Goal: Task Accomplishment & Management: Use online tool/utility

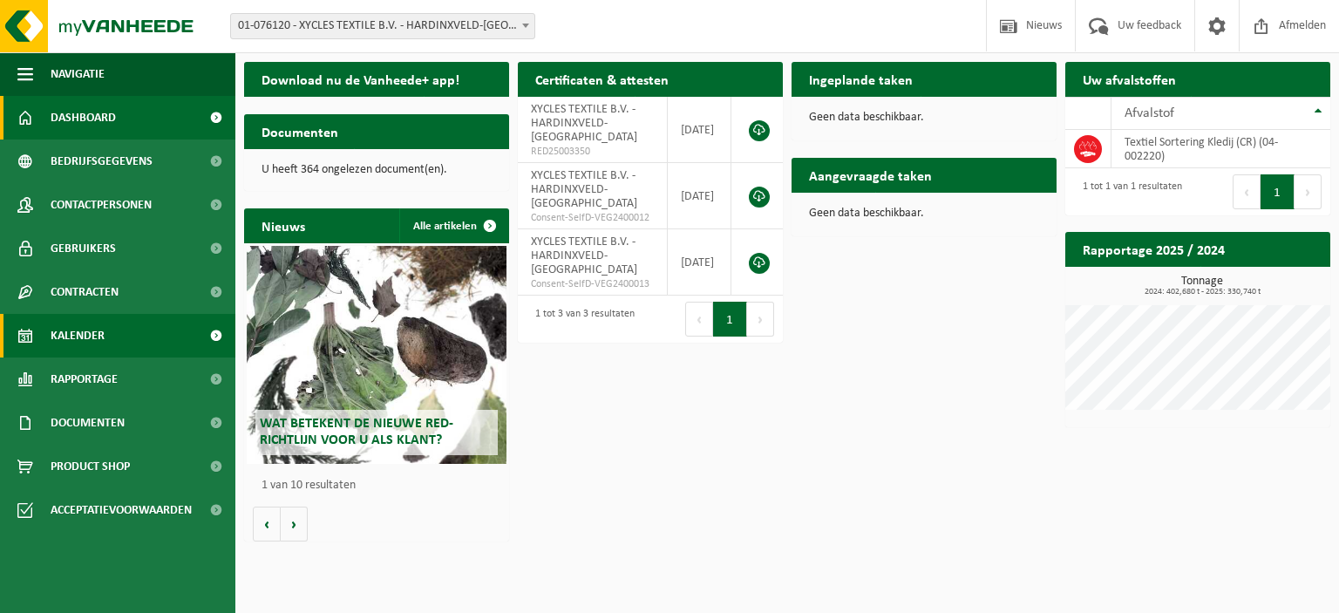
click at [78, 339] on span "Kalender" at bounding box center [78, 336] width 54 height 44
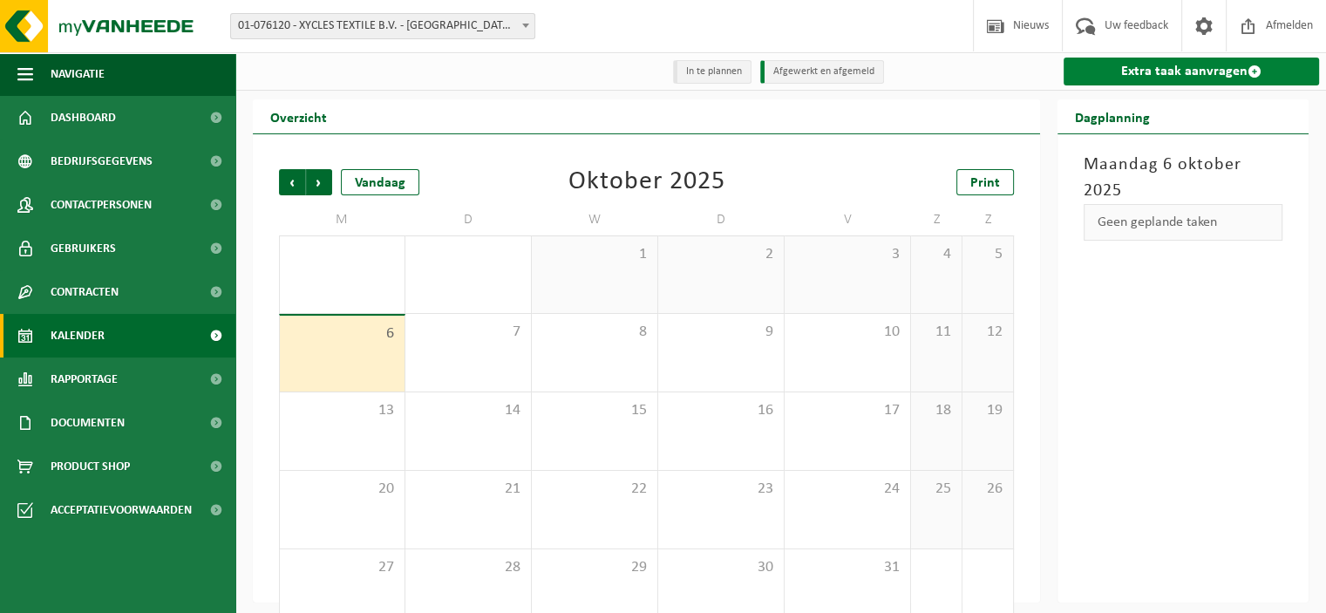
click at [1152, 69] on link "Extra taak aanvragen" at bounding box center [1191, 72] width 255 height 28
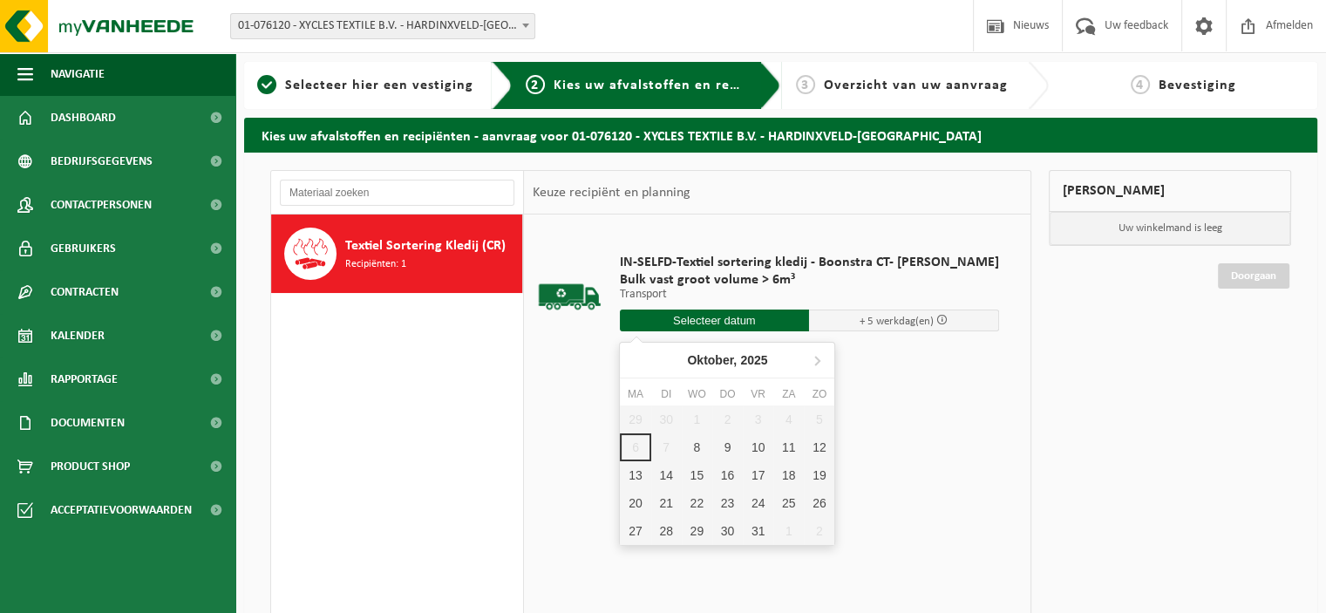
click at [727, 309] on input "text" at bounding box center [715, 320] width 190 height 22
click at [635, 466] on div "13" at bounding box center [635, 475] width 31 height 28
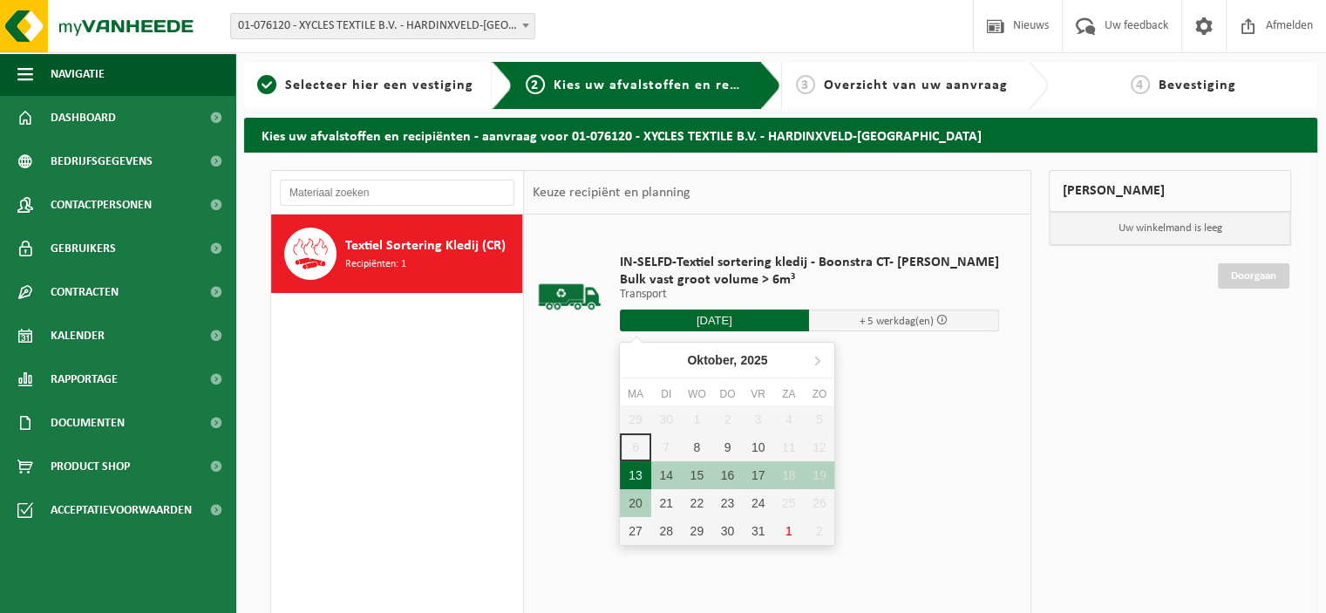
type input "Van 2025-10-13"
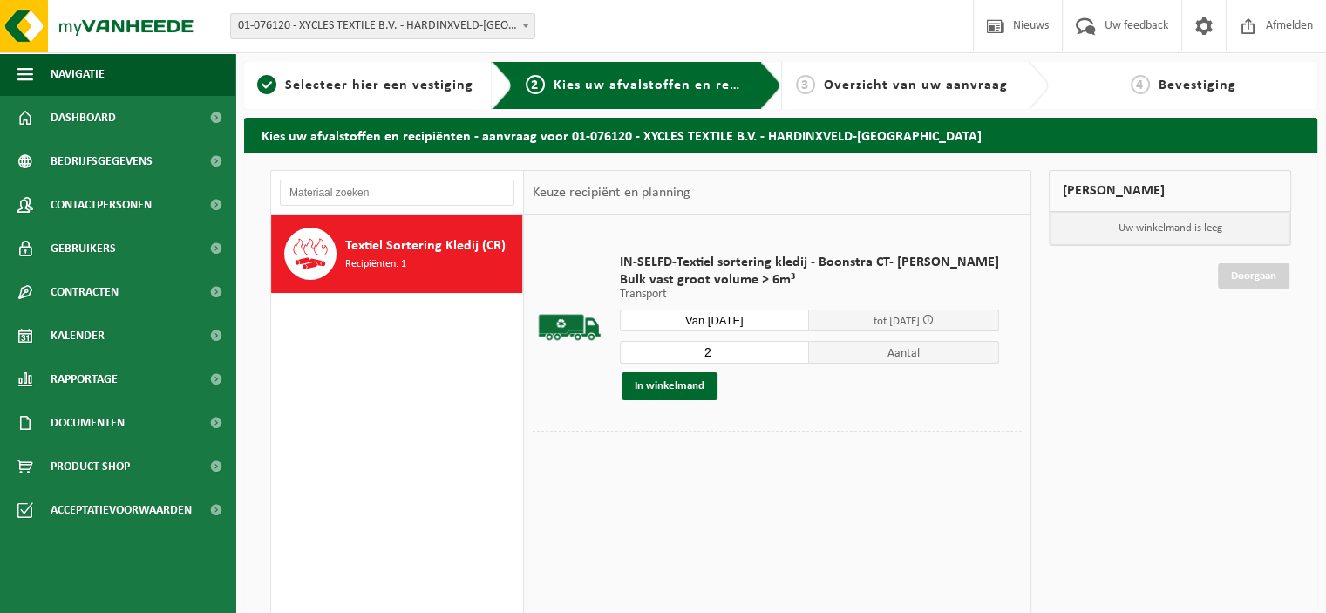
type input "2"
click at [781, 347] on input "2" at bounding box center [715, 352] width 190 height 23
click at [673, 384] on button "In winkelmand" at bounding box center [670, 386] width 96 height 28
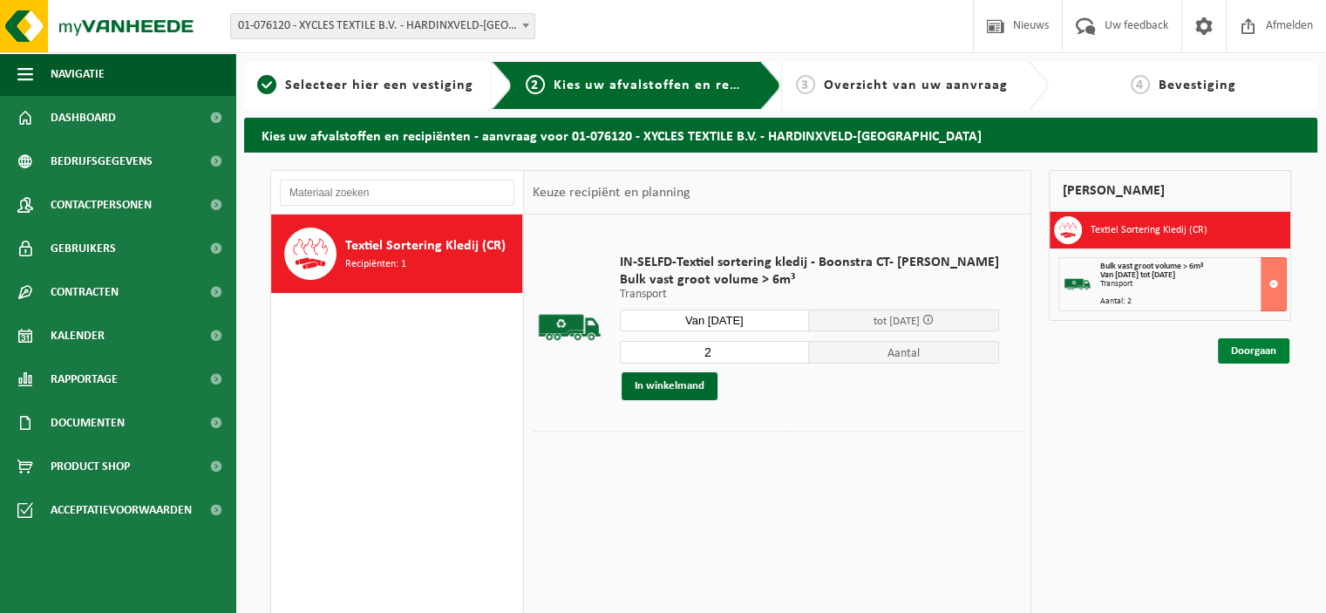
click at [1246, 347] on link "Doorgaan" at bounding box center [1253, 350] width 71 height 25
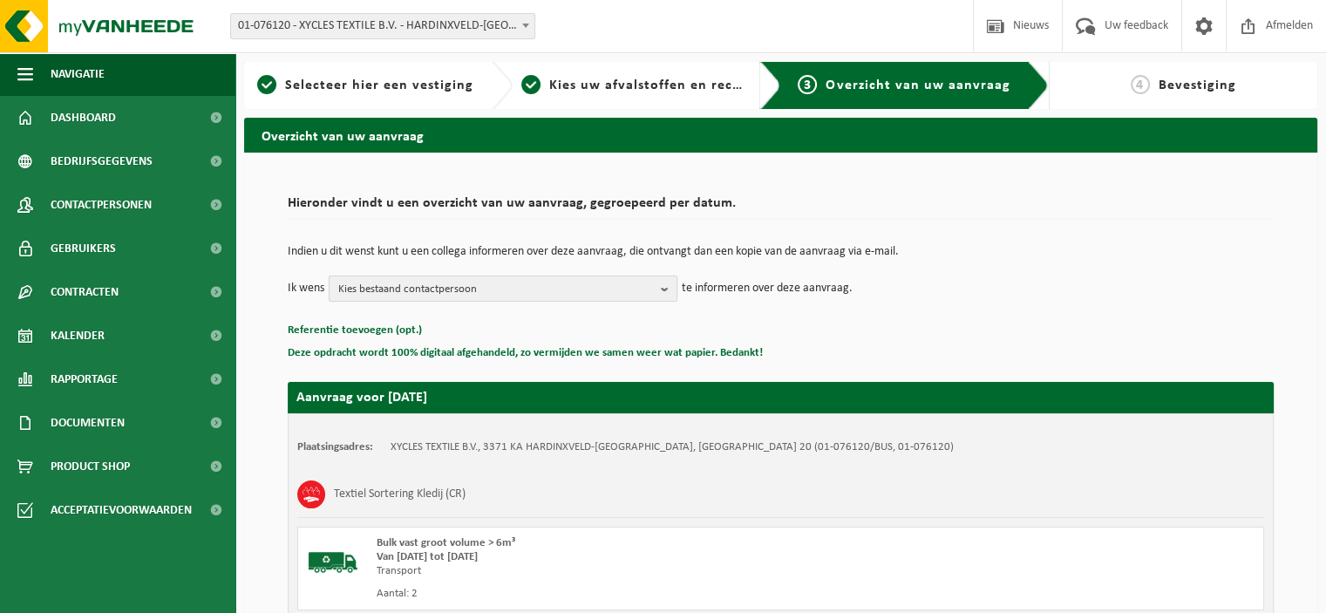
click at [513, 287] on span "Kies bestaand contactpersoon" at bounding box center [496, 289] width 316 height 26
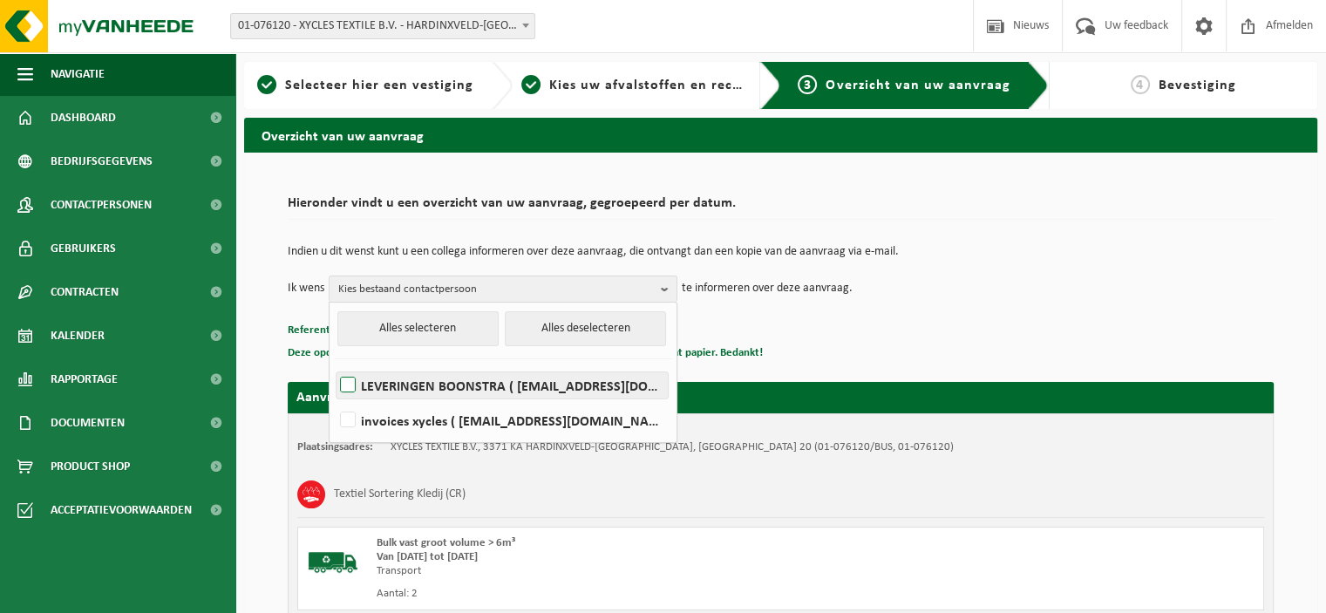
click at [441, 379] on label "LEVERINGEN BOONSTRA ( containers@boonstra.eu )" at bounding box center [501, 385] width 331 height 26
click at [334, 364] on input "LEVERINGEN BOONSTRA ( containers@boonstra.eu )" at bounding box center [333, 363] width 1 height 1
checkbox input "true"
click at [896, 321] on p "Referentie toevoegen (opt.)" at bounding box center [781, 330] width 986 height 23
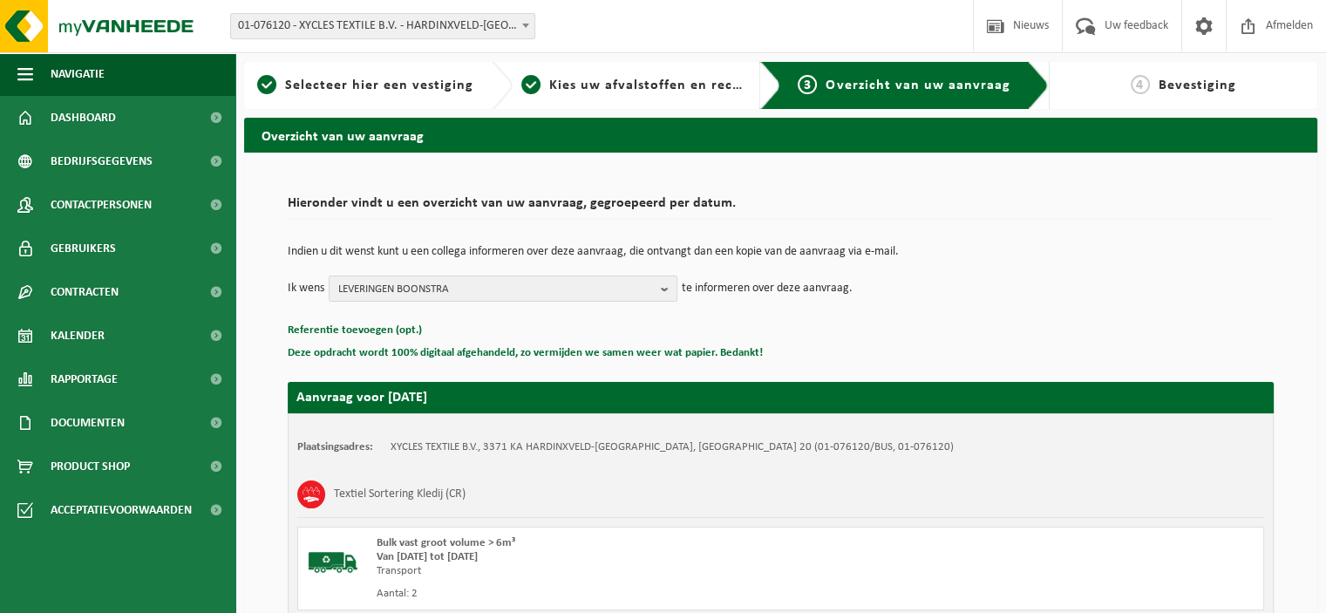
scroll to position [222, 0]
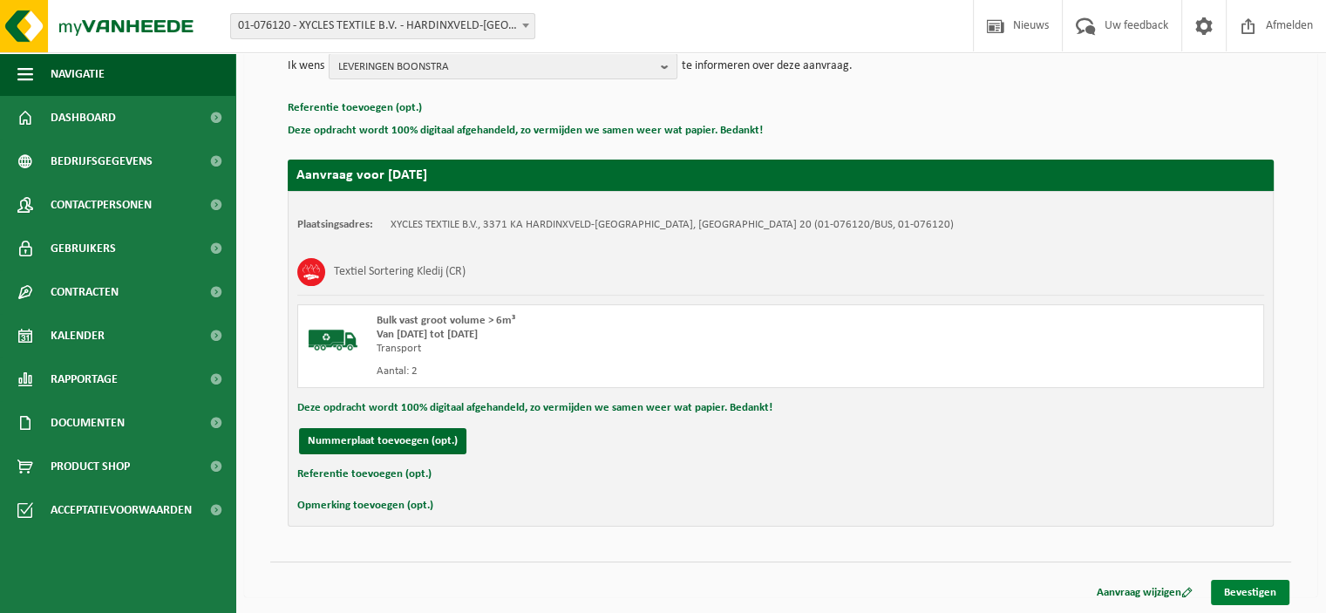
click at [1233, 588] on link "Bevestigen" at bounding box center [1250, 592] width 78 height 25
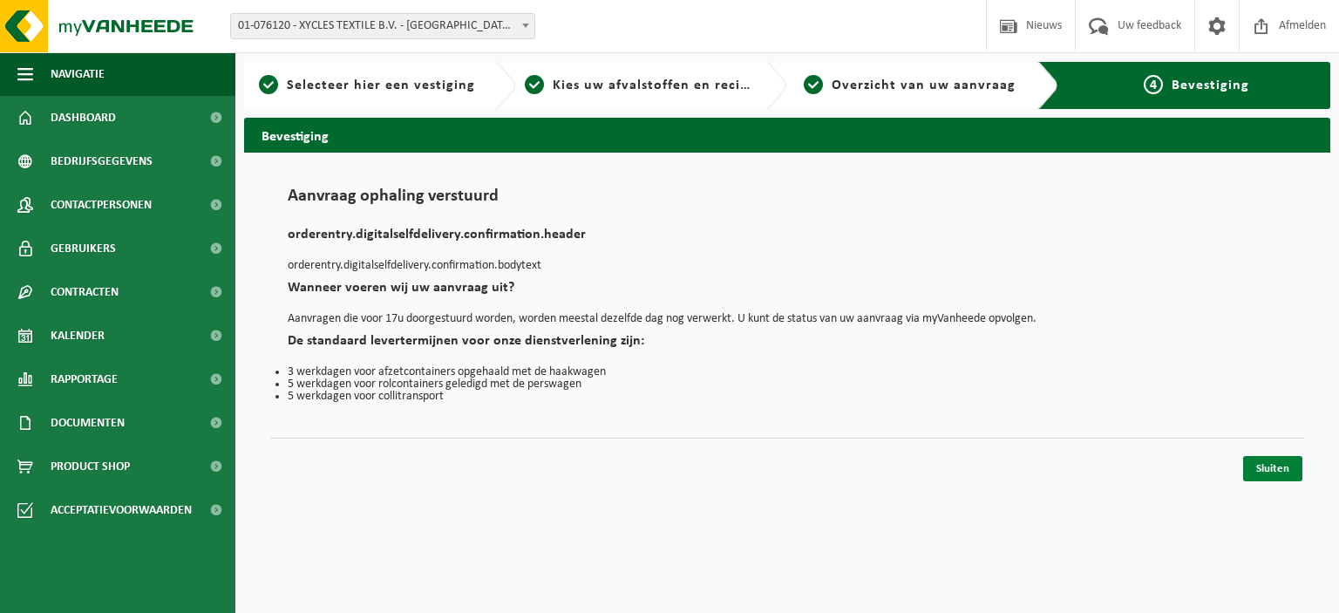
click at [1277, 466] on link "Sluiten" at bounding box center [1272, 468] width 59 height 25
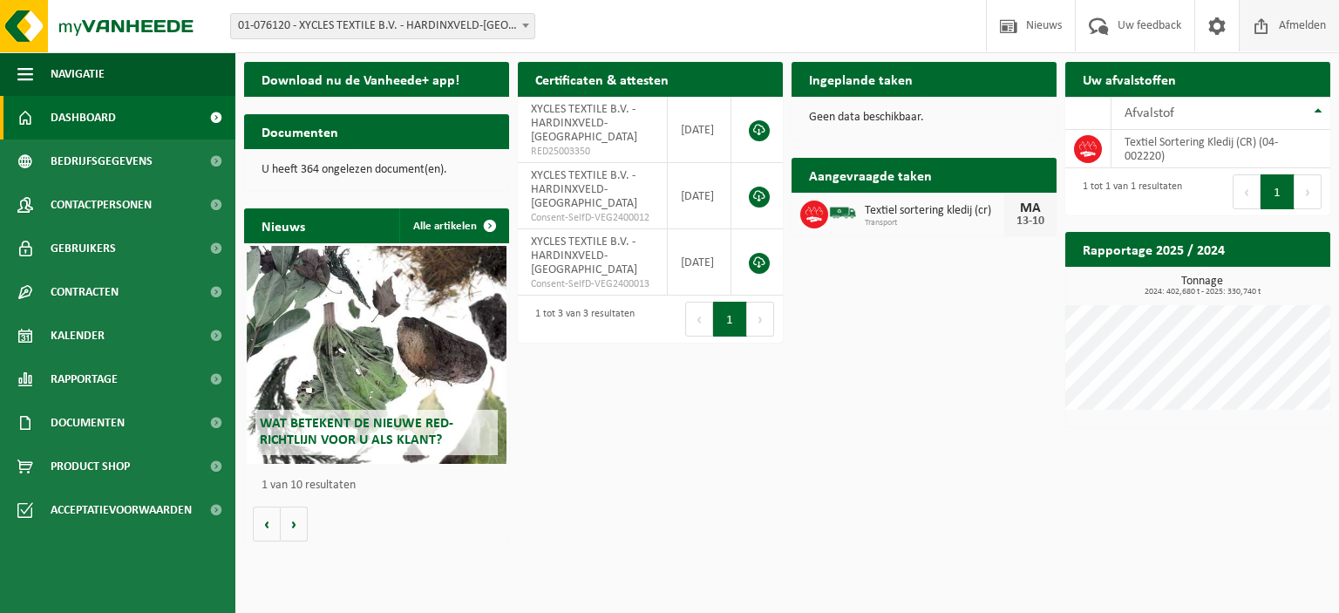
click at [1309, 32] on span "Afmelden" at bounding box center [1303, 25] width 56 height 51
